Goal: Information Seeking & Learning: Learn about a topic

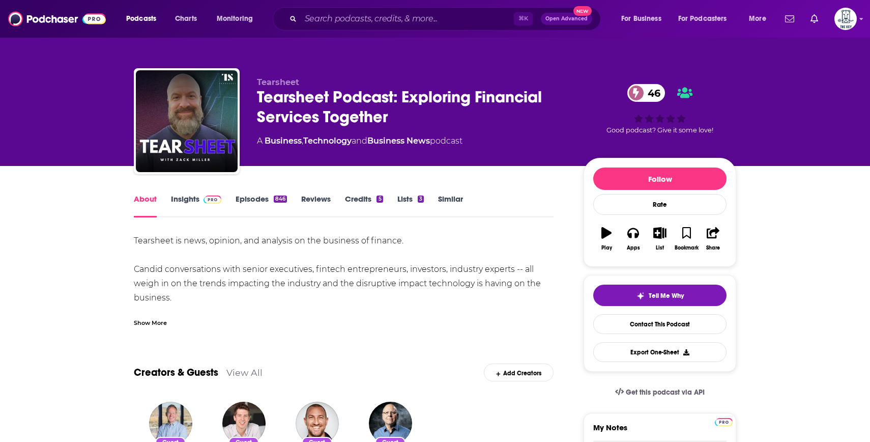
click at [211, 200] on img at bounding box center [213, 199] width 18 height 8
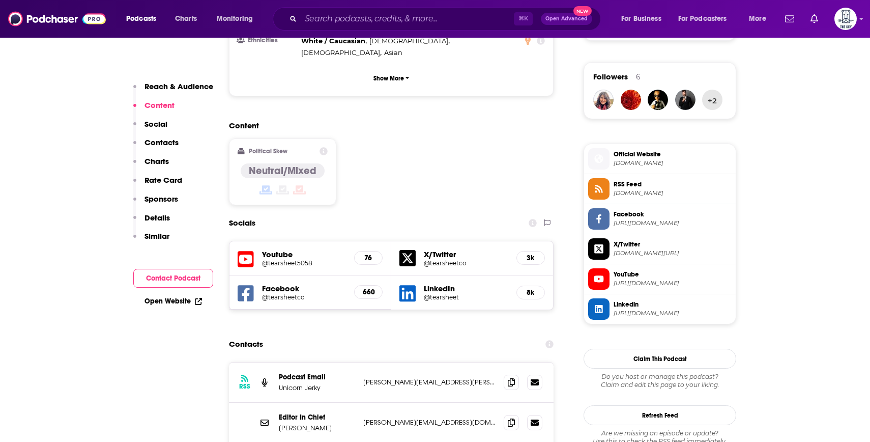
scroll to position [751, 0]
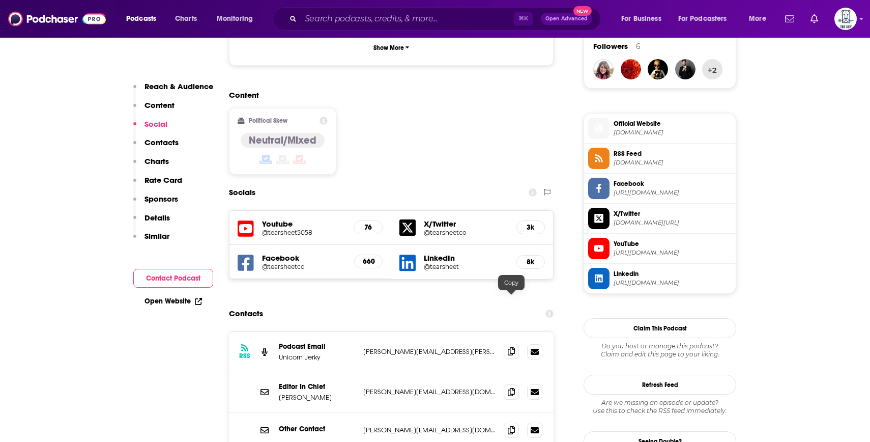
click at [509, 347] on icon at bounding box center [511, 351] width 7 height 8
